Goal: Task Accomplishment & Management: Manage account settings

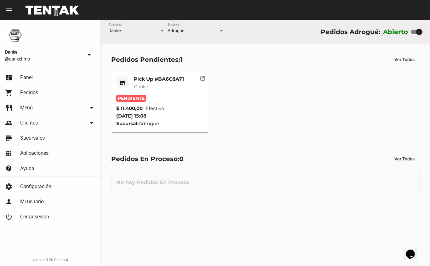
click at [156, 80] on mat-card-title "Pick Up #BA6C8A71" at bounding box center [159, 79] width 50 height 6
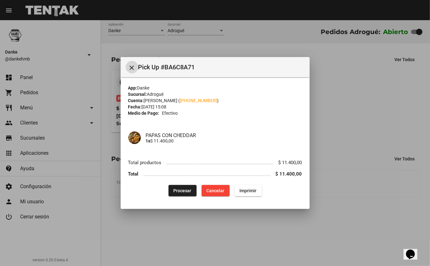
click at [186, 192] on span "Procesar" at bounding box center [182, 190] width 18 height 5
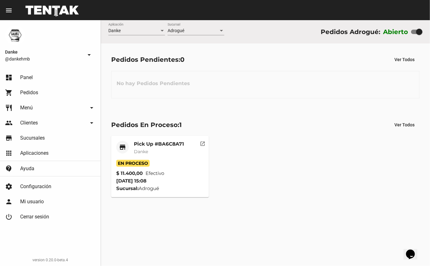
click at [149, 149] on mat-card-subtitle "Danke" at bounding box center [159, 151] width 50 height 6
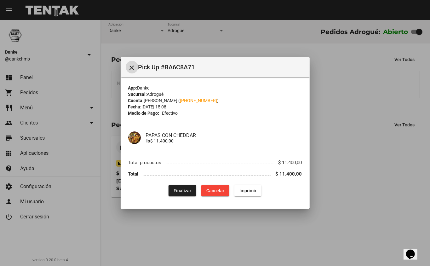
click at [184, 191] on span "Finalizar" at bounding box center [182, 190] width 18 height 5
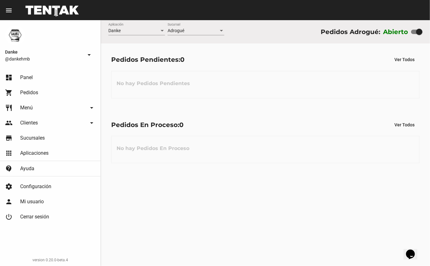
click at [33, 88] on link "shopping_cart Pedidos" at bounding box center [50, 92] width 100 height 15
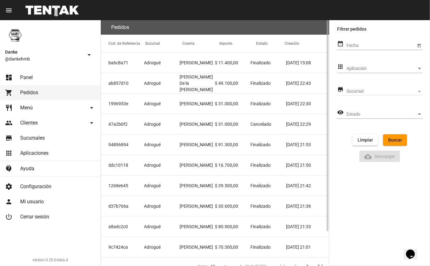
click at [183, 62] on mat-cell "Valentina Malpartida" at bounding box center [197, 63] width 36 height 20
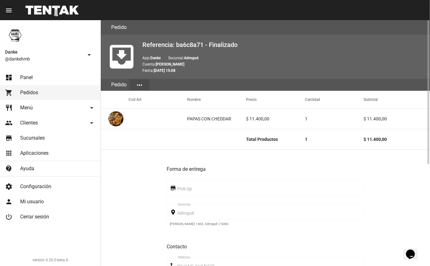
click at [16, 72] on link "dashboard Panel" at bounding box center [50, 77] width 100 height 15
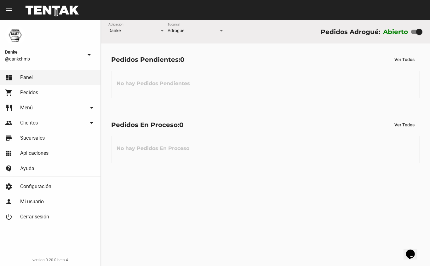
click at [16, 72] on link "dashboard Panel" at bounding box center [50, 77] width 100 height 15
